Goal: Find specific page/section: Find specific page/section

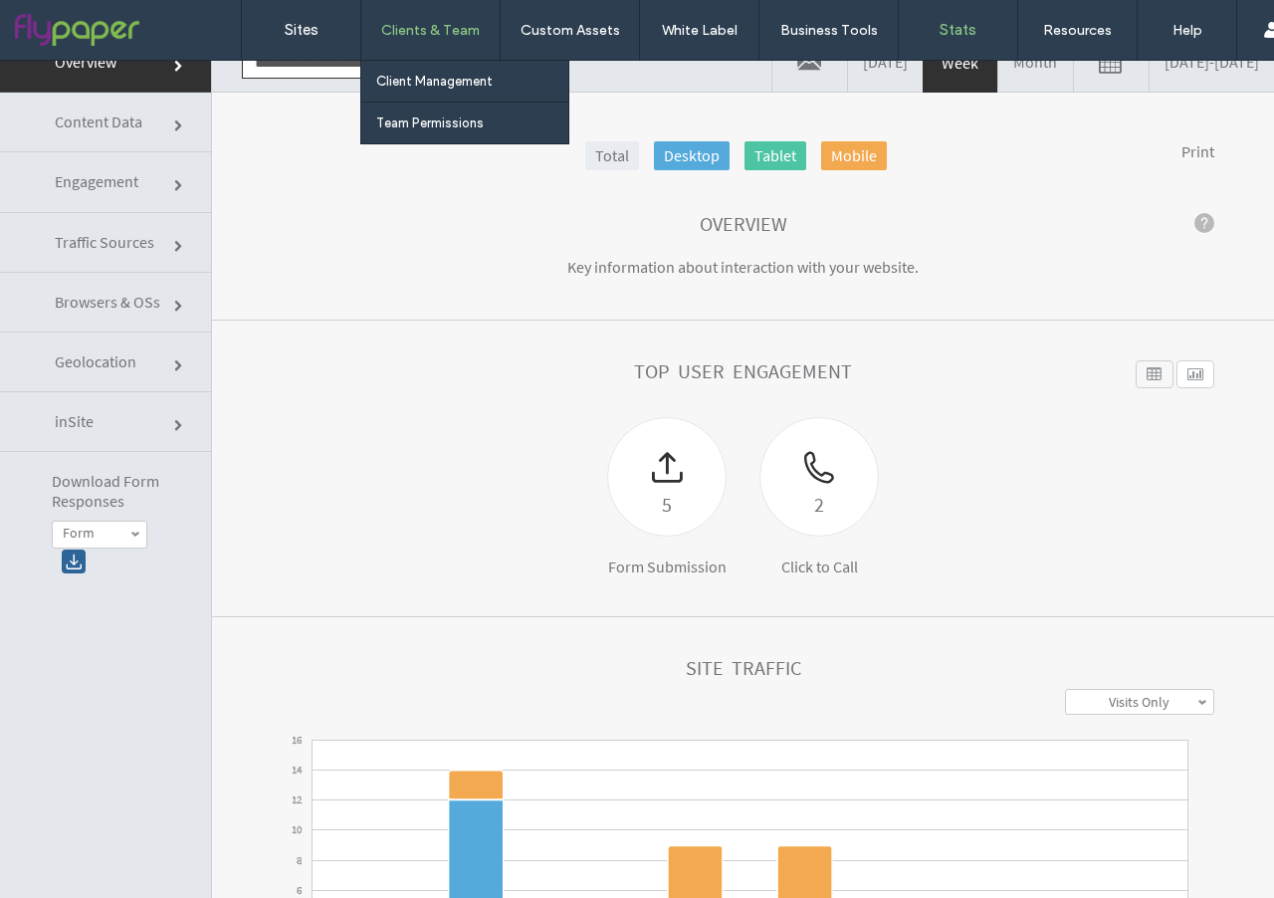
scroll to position [29, 0]
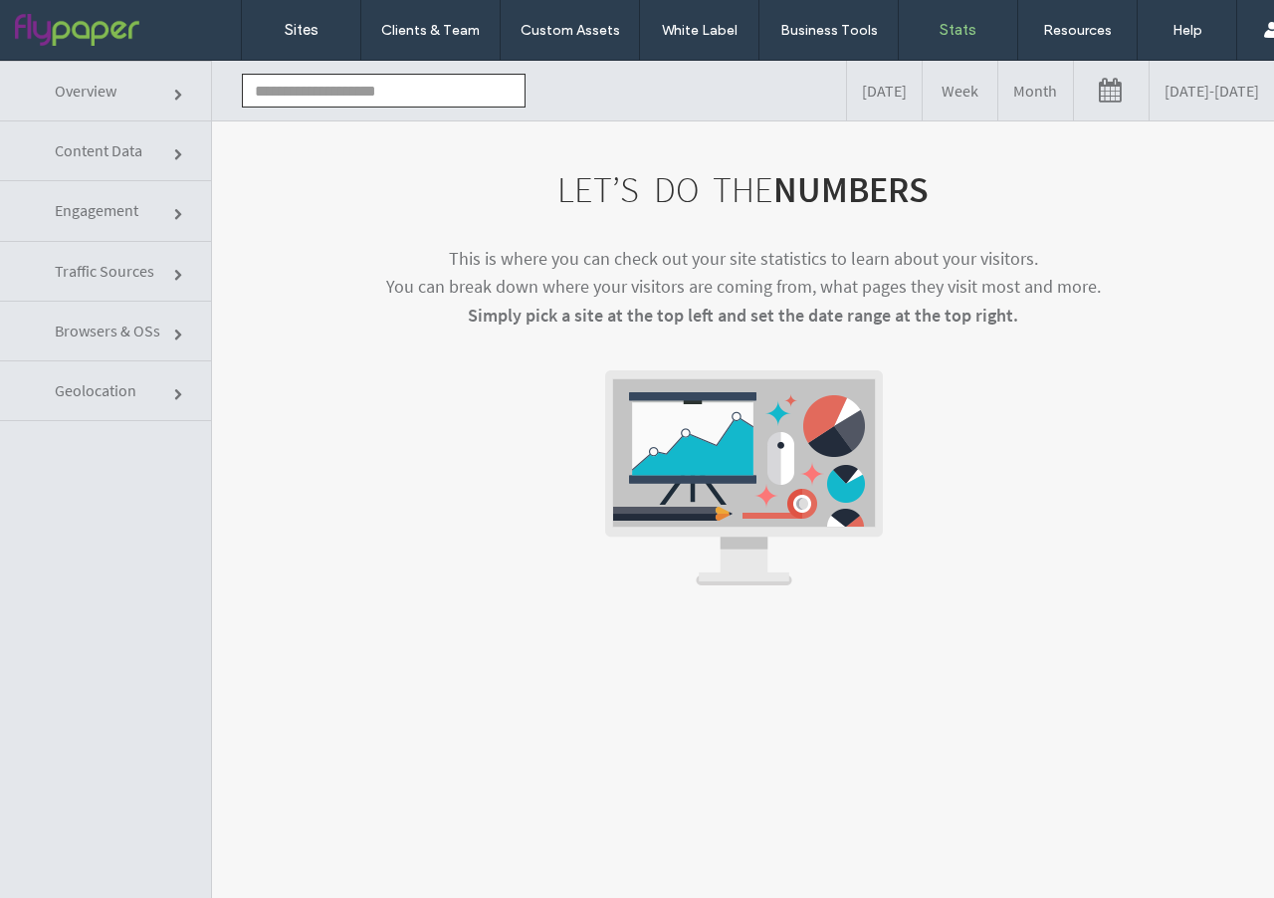
click at [348, 96] on input "text" at bounding box center [384, 91] width 284 height 34
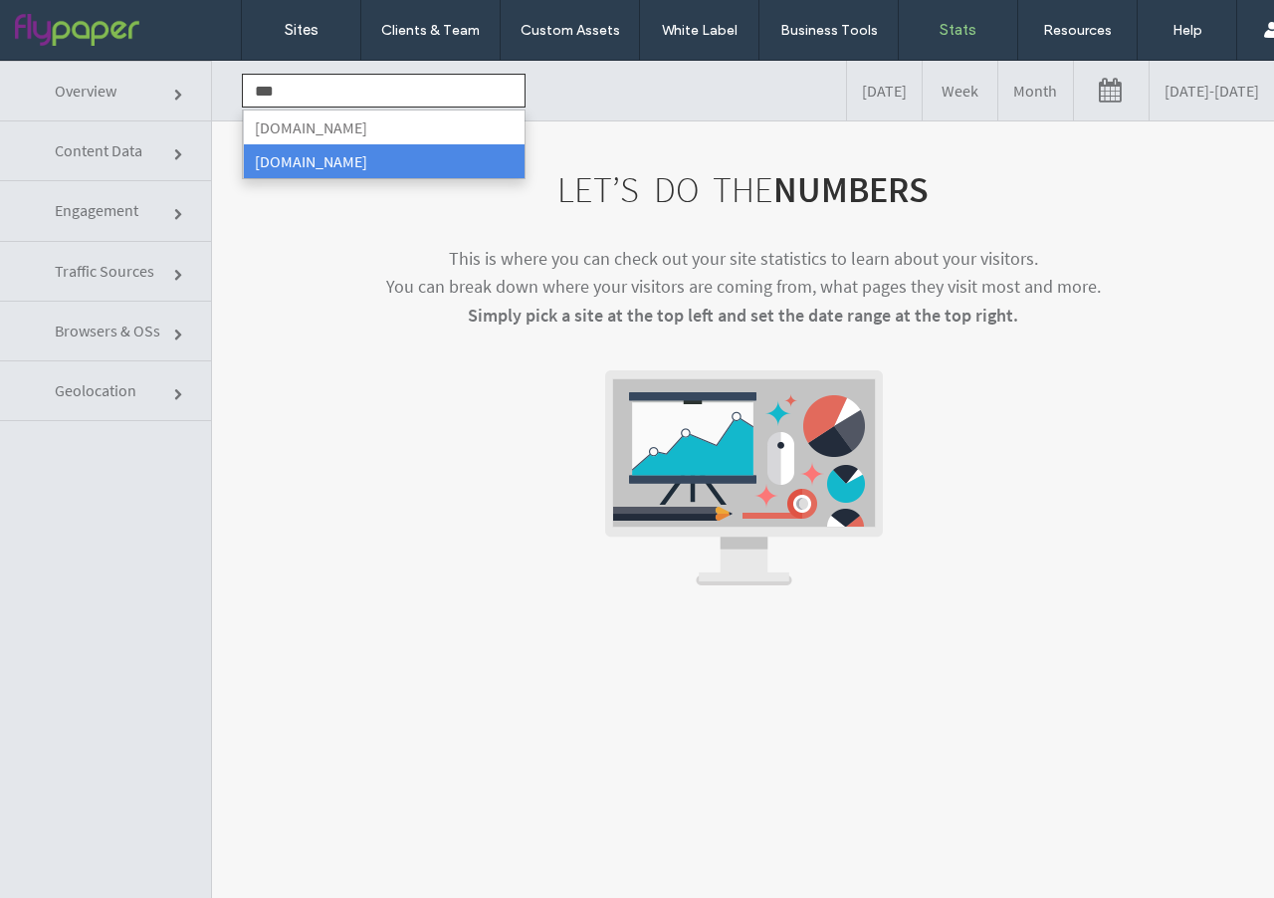
click at [361, 164] on li "www.cantrellsconcrete.com" at bounding box center [384, 161] width 282 height 34
type input "**********"
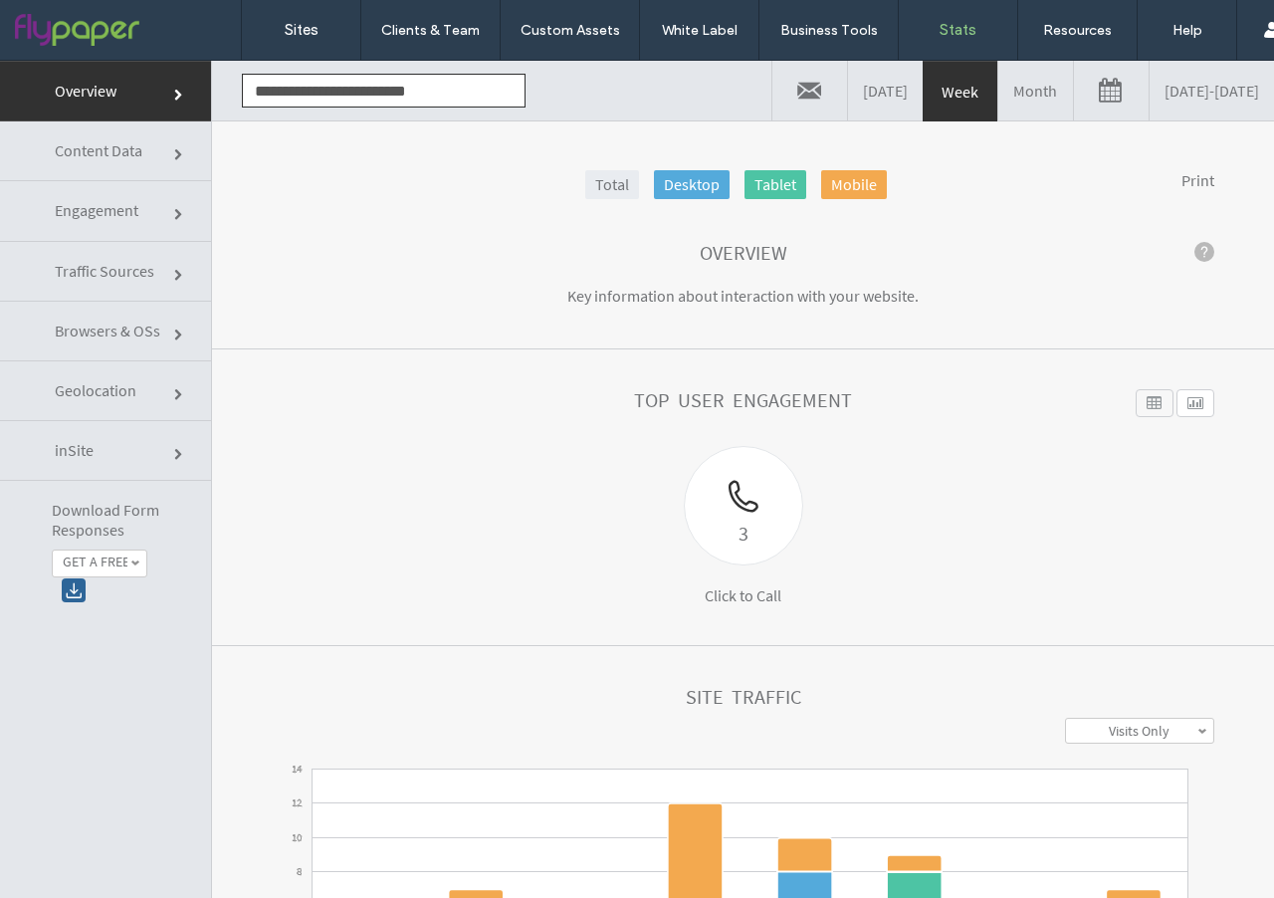
click at [126, 563] on link "GET A FREE QUOTE" at bounding box center [100, 564] width 94 height 27
click at [106, 597] on label "GET A FREE QUOTE" at bounding box center [119, 588] width 112 height 17
click at [76, 585] on div at bounding box center [74, 590] width 24 height 24
click at [120, 568] on label "GET A FREE QUOTE" at bounding box center [95, 562] width 65 height 17
click at [129, 621] on label "GET A FREE QUOTE" at bounding box center [119, 612] width 112 height 17
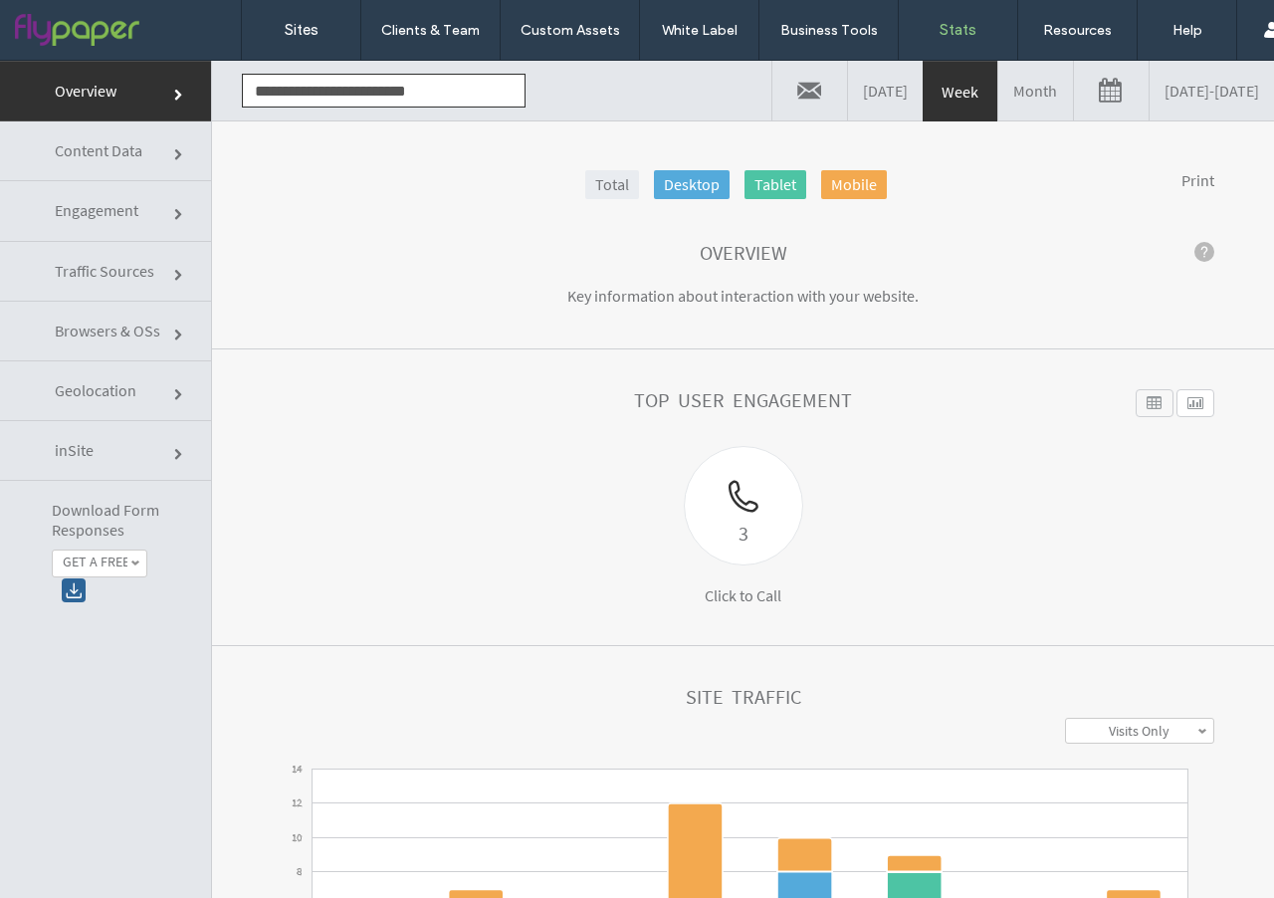
click at [76, 580] on div at bounding box center [74, 590] width 24 height 24
click at [133, 565] on span at bounding box center [135, 564] width 10 height 10
click at [124, 593] on label "GET A FREE QUOTE" at bounding box center [119, 584] width 112 height 17
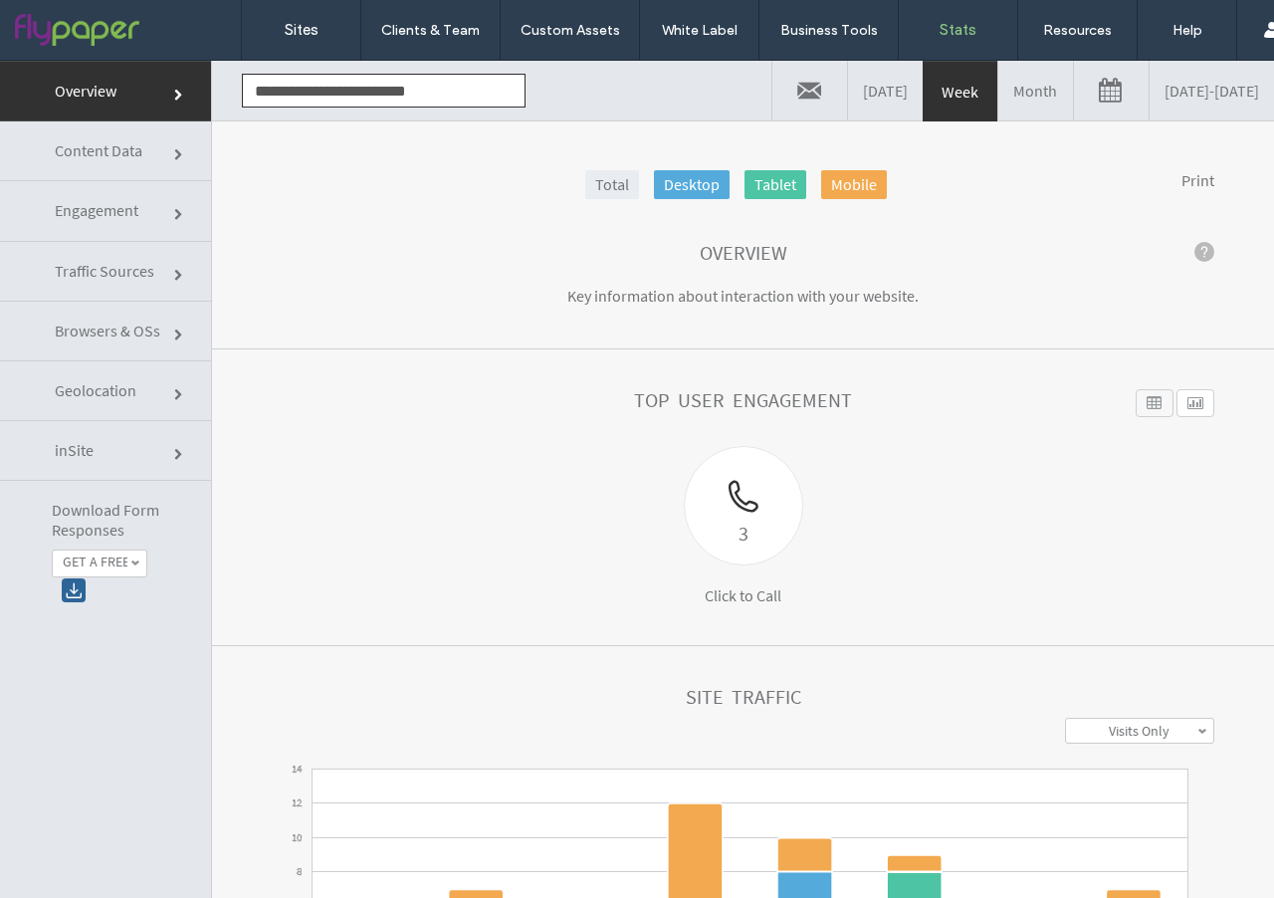
click at [64, 594] on div at bounding box center [74, 590] width 24 height 24
click at [128, 565] on link "GET A FREE QUOTE" at bounding box center [100, 564] width 94 height 27
click at [111, 617] on label "GET A FREE QUOTE" at bounding box center [119, 608] width 112 height 17
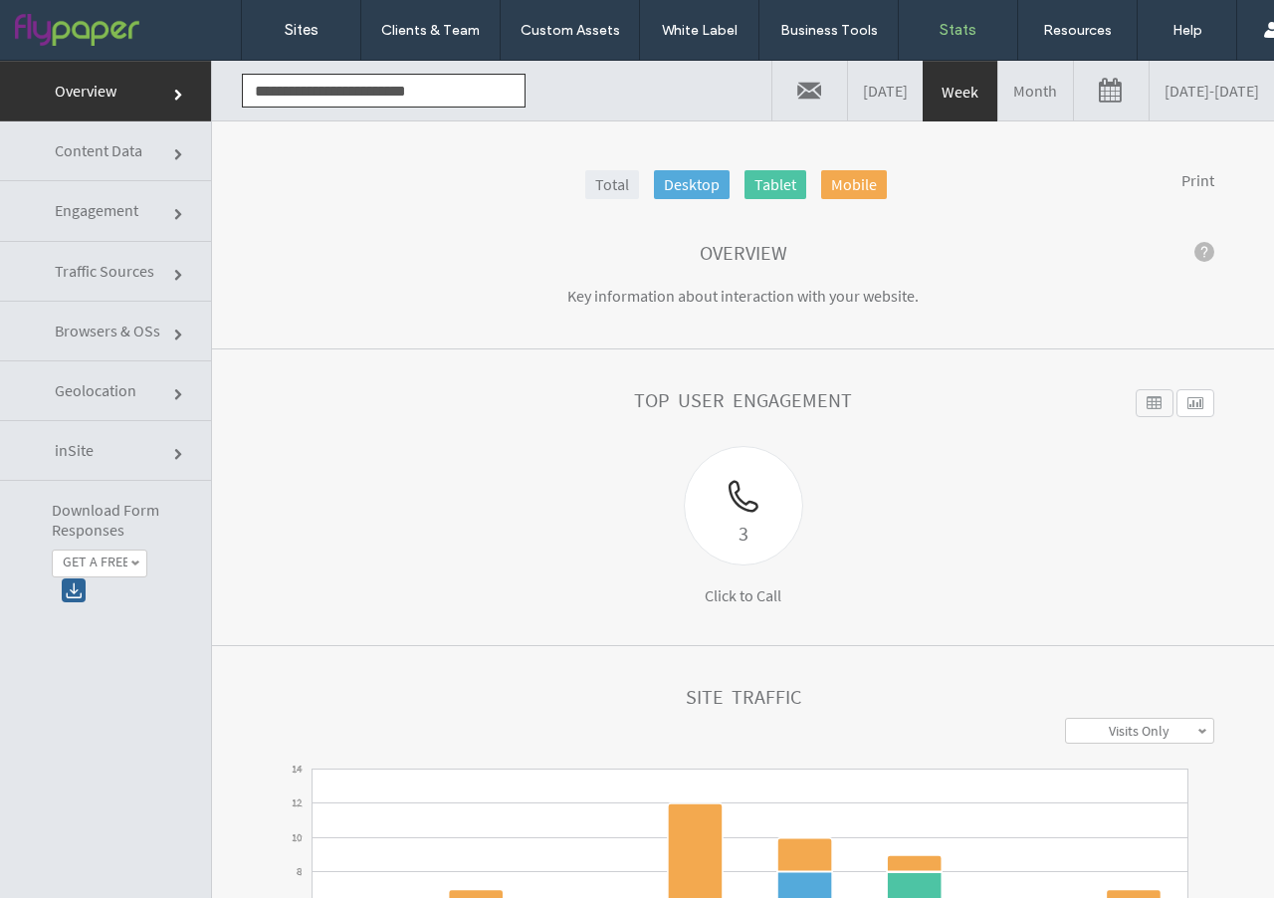
click at [66, 594] on div at bounding box center [74, 590] width 24 height 24
click at [119, 557] on label "GET A FREE QUOTE" at bounding box center [95, 562] width 65 height 17
click at [102, 640] on label "GET A FREE QUOTE" at bounding box center [119, 631] width 112 height 17
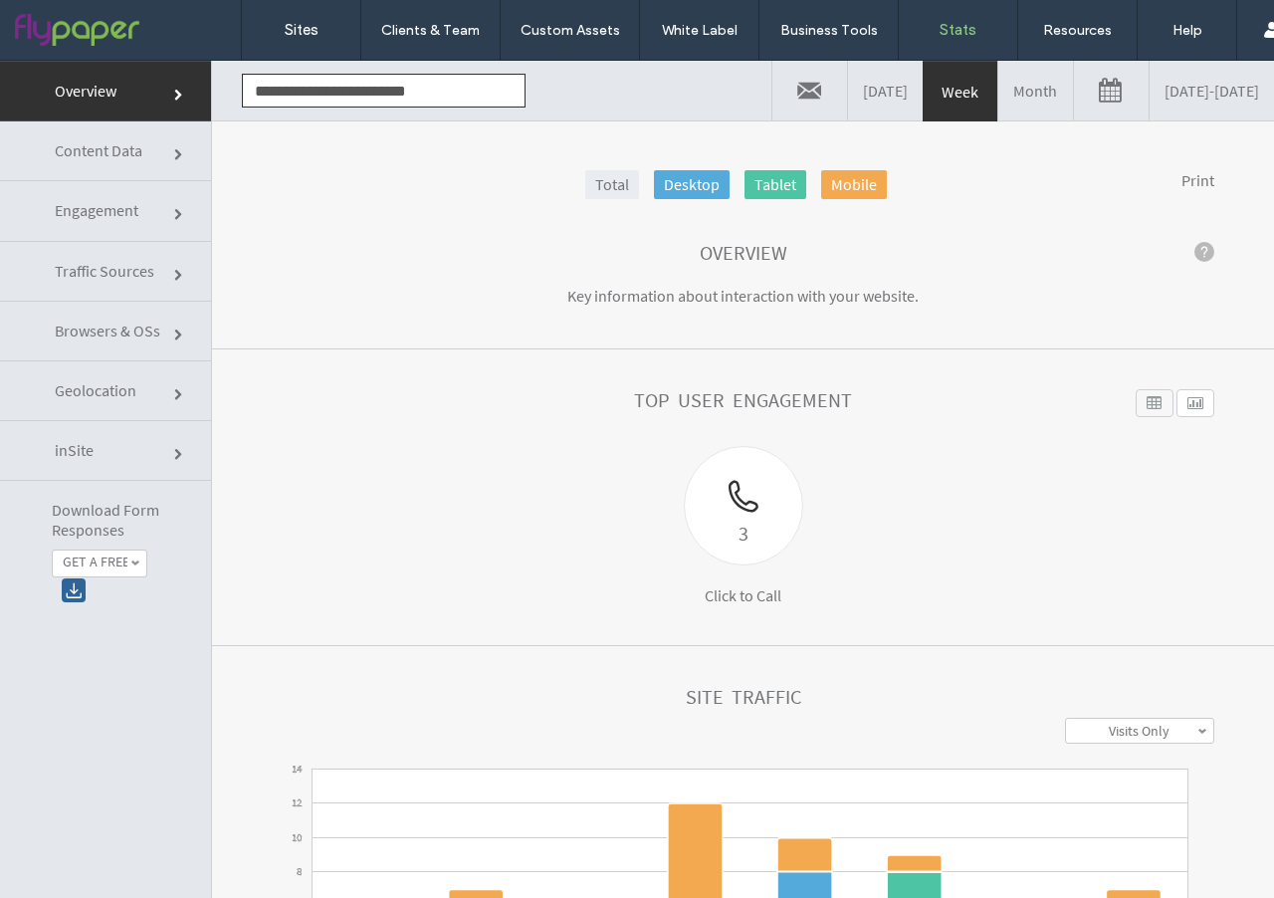
click at [69, 585] on div at bounding box center [74, 590] width 24 height 24
click at [130, 565] on span at bounding box center [135, 564] width 10 height 10
click at [118, 647] on label "GET A FREE QUOTE" at bounding box center [119, 655] width 112 height 17
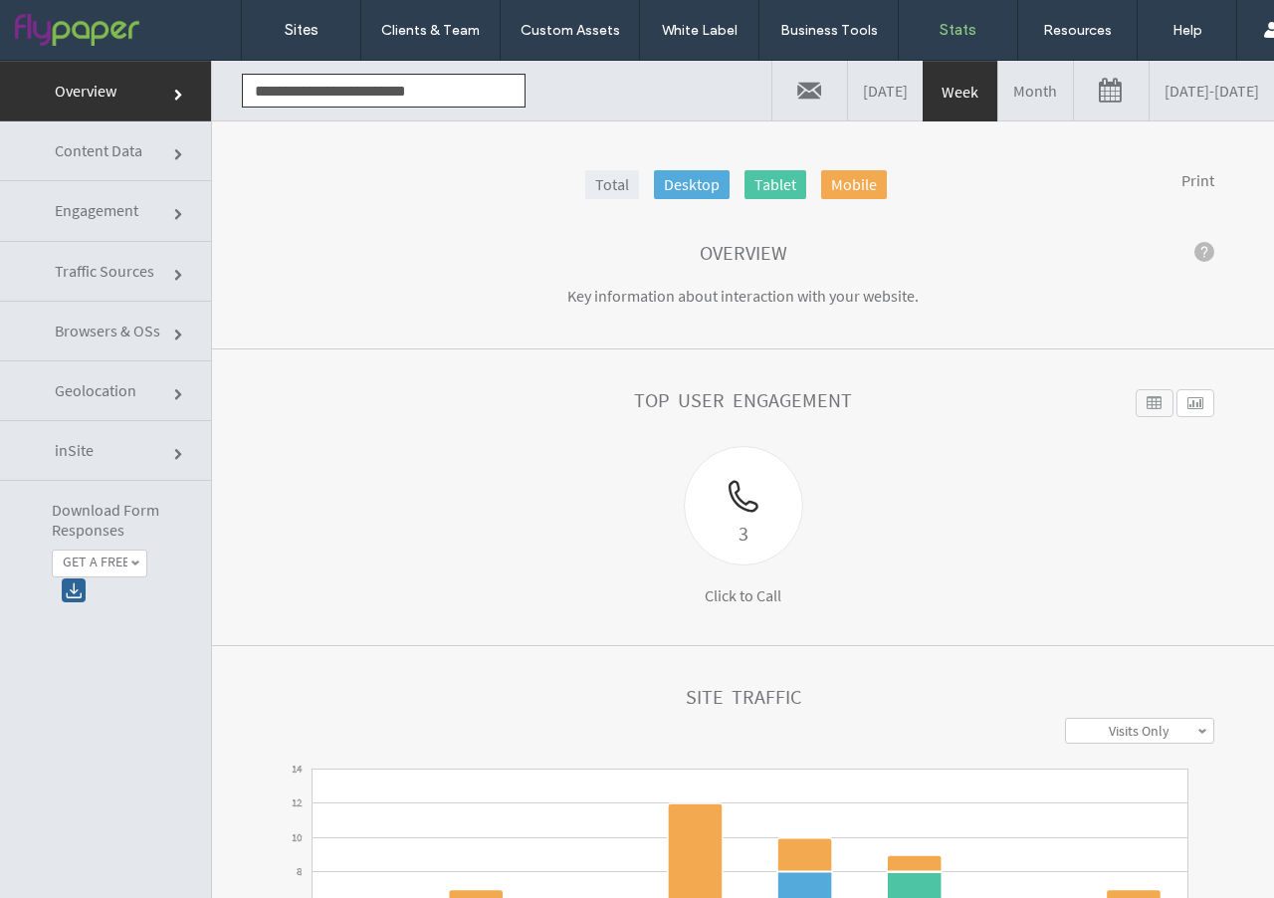
click at [65, 580] on div at bounding box center [74, 590] width 24 height 24
click at [132, 560] on span at bounding box center [135, 564] width 10 height 10
click at [127, 565] on link "GET A FREE QUOTE" at bounding box center [100, 564] width 94 height 27
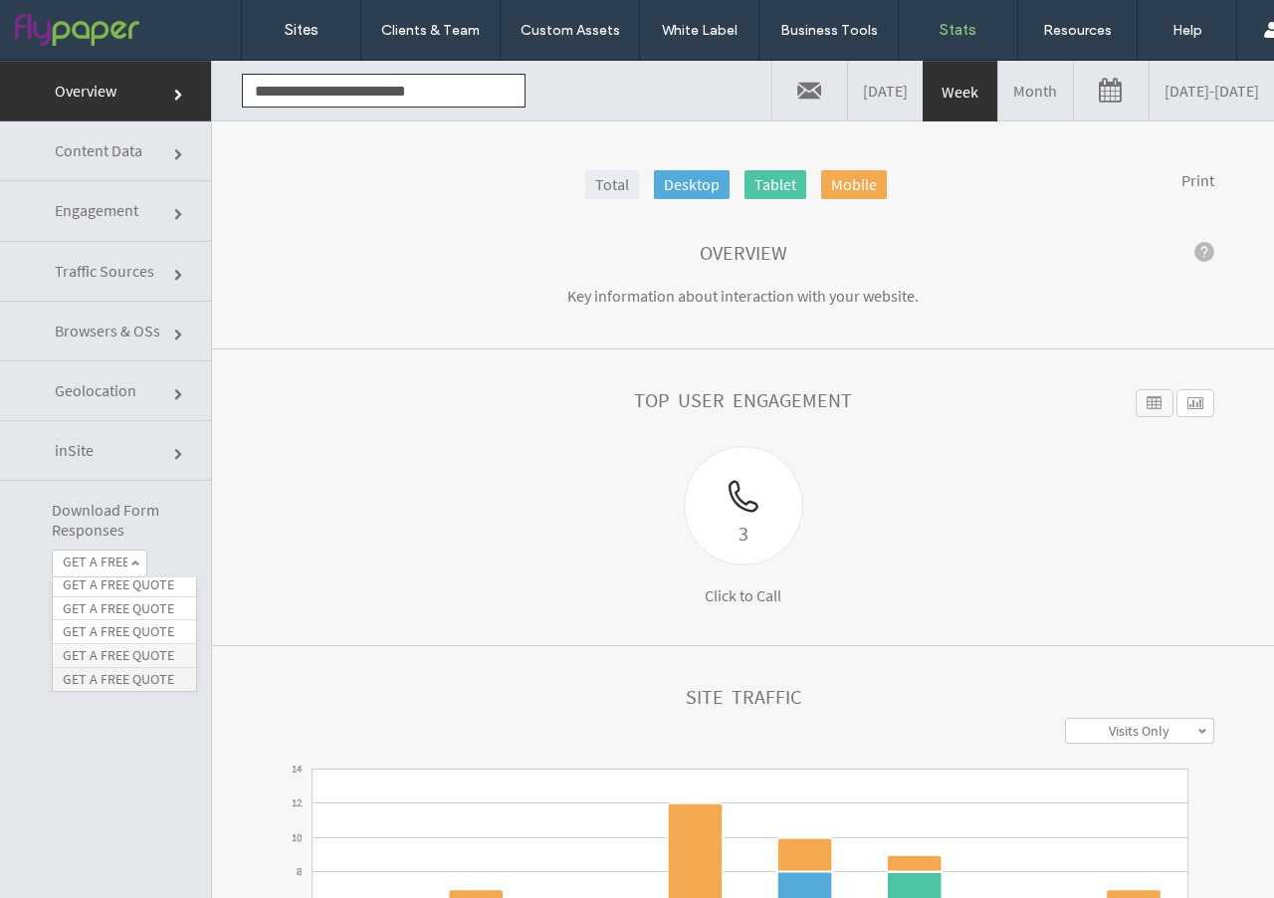
click at [109, 677] on label "GET A FREE QUOTE" at bounding box center [119, 679] width 112 height 17
click at [73, 590] on div at bounding box center [74, 590] width 24 height 24
